Goal: Check status: Check status

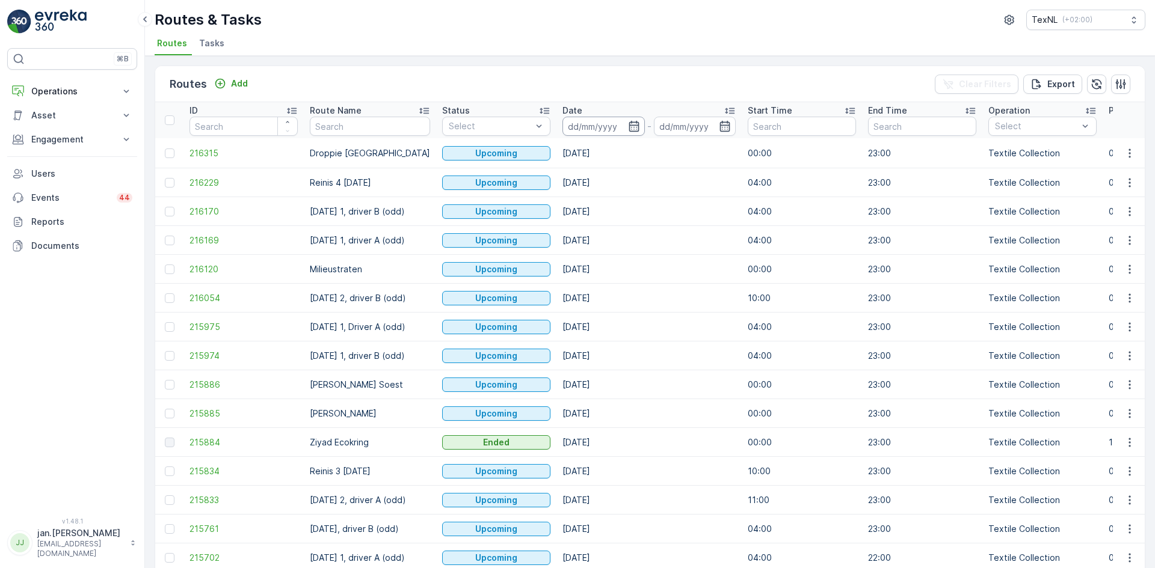
click at [580, 124] on input at bounding box center [603, 126] width 82 height 19
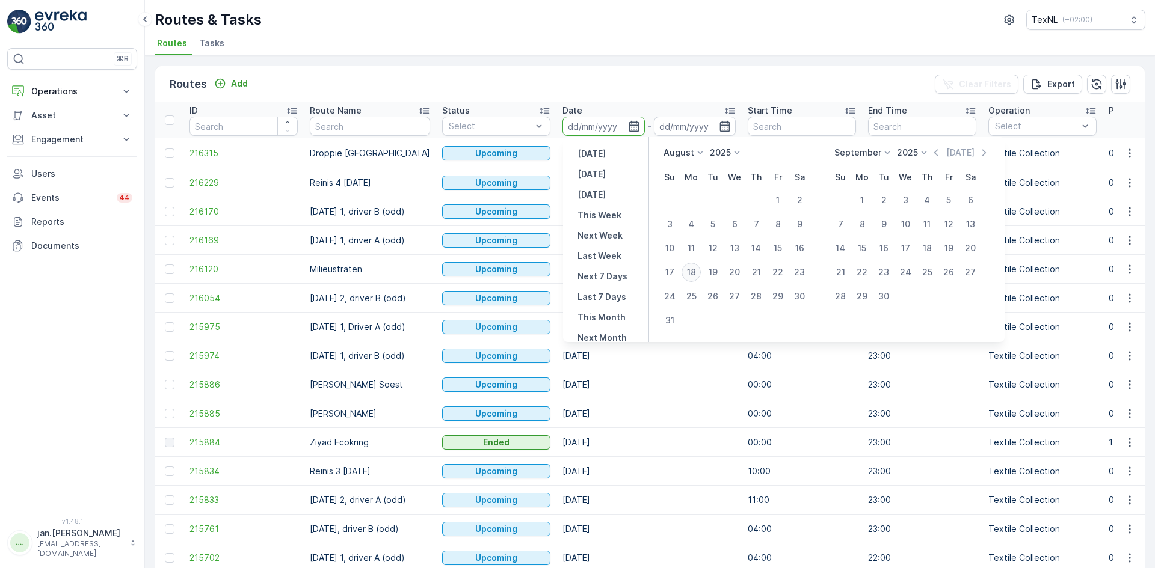
click at [694, 277] on div "18" at bounding box center [690, 272] width 19 height 19
type input "[DATE]"
click at [694, 277] on div "18" at bounding box center [690, 272] width 19 height 19
type input "[DATE]"
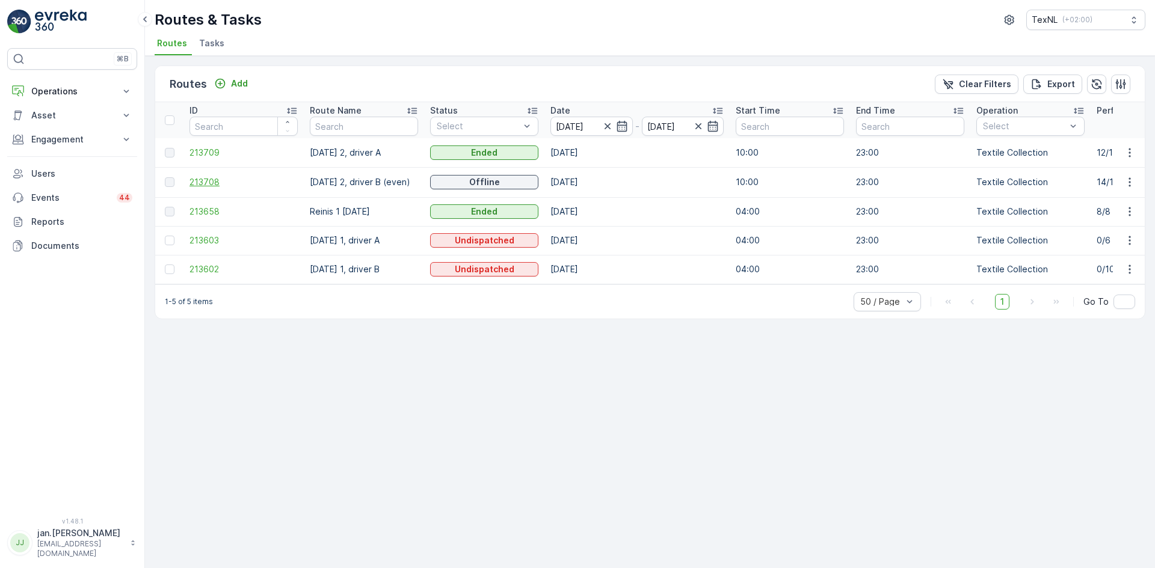
click at [213, 176] on span "213708" at bounding box center [243, 182] width 108 height 12
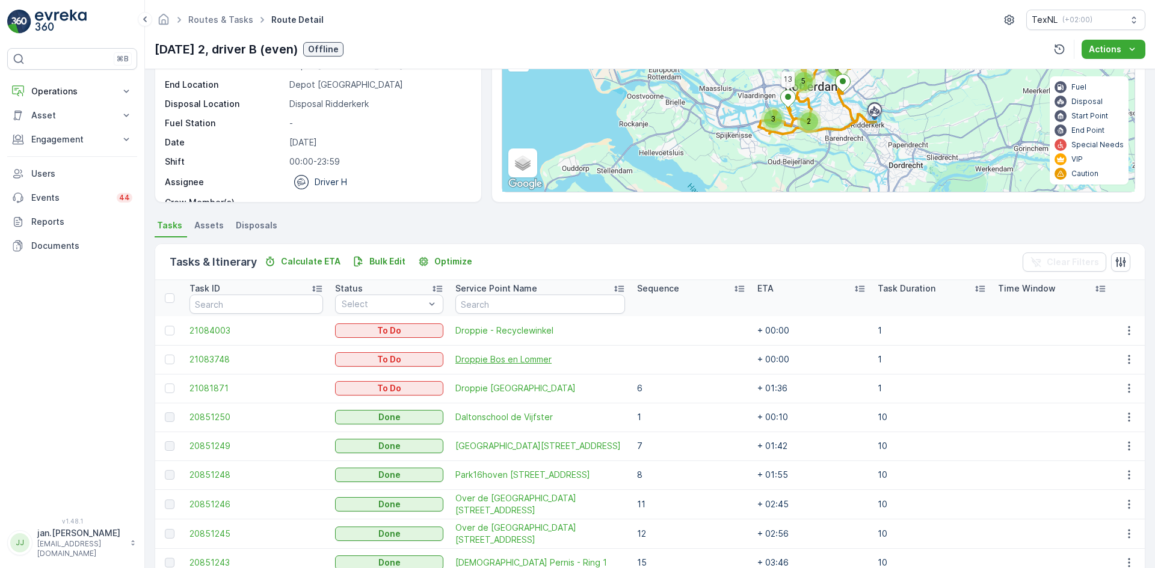
scroll to position [120, 0]
